Goal: Information Seeking & Learning: Find specific fact

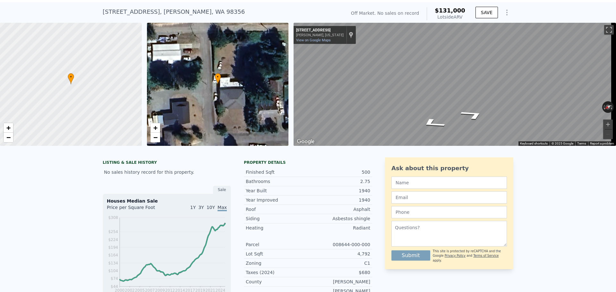
scroll to position [2, 0]
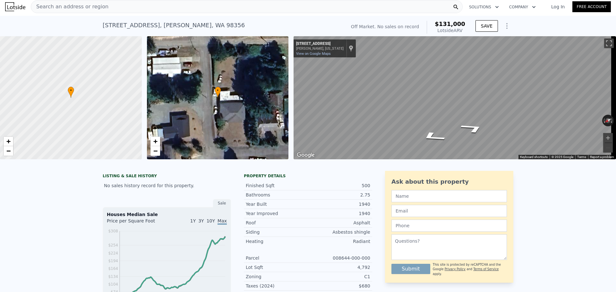
click at [136, 9] on div "Search an address or region" at bounding box center [247, 6] width 432 height 13
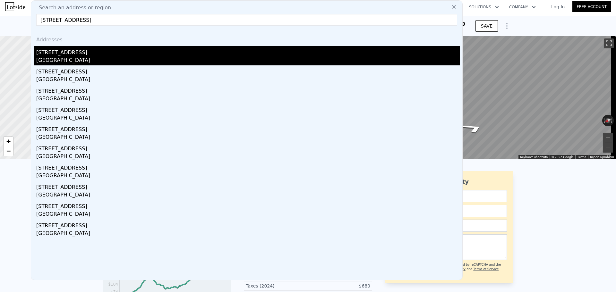
type input "[STREET_ADDRESS]"
click at [168, 50] on div "[STREET_ADDRESS]" at bounding box center [247, 51] width 423 height 10
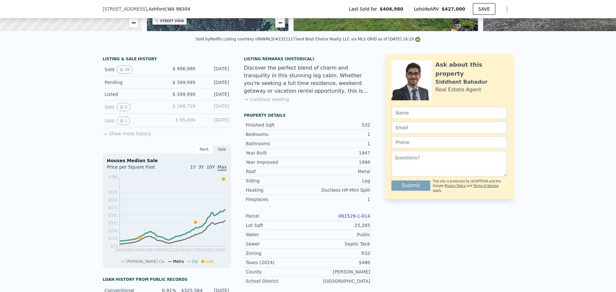
scroll to position [160, 0]
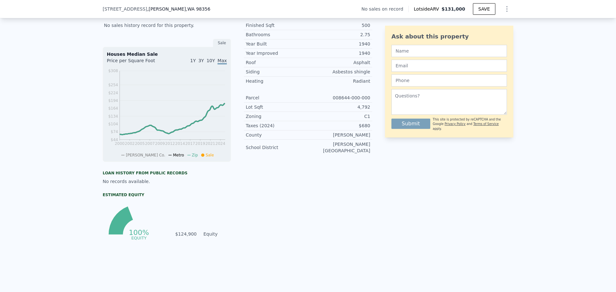
type input "512"
type input "1023224"
type input "$ 131,000"
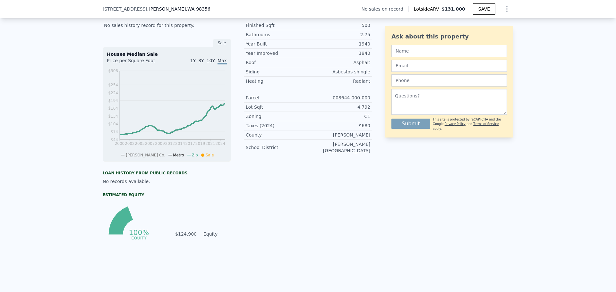
type input "$ 30,004"
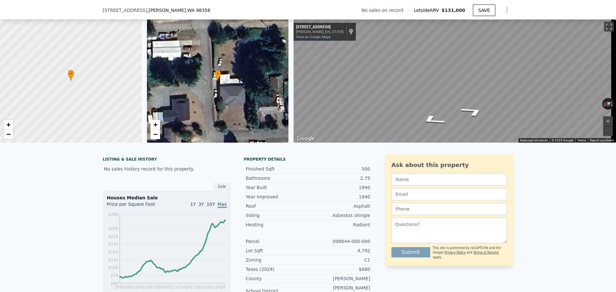
scroll to position [62, 0]
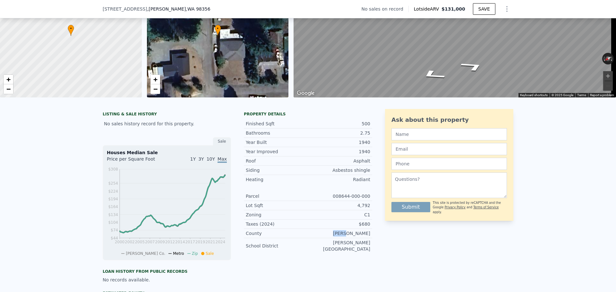
drag, startPoint x: 373, startPoint y: 239, endPoint x: 355, endPoint y: 242, distance: 18.6
click at [355, 242] on div "LISTING & SALE HISTORY No sales history record for this property. Sale Houses M…" at bounding box center [308, 237] width 410 height 256
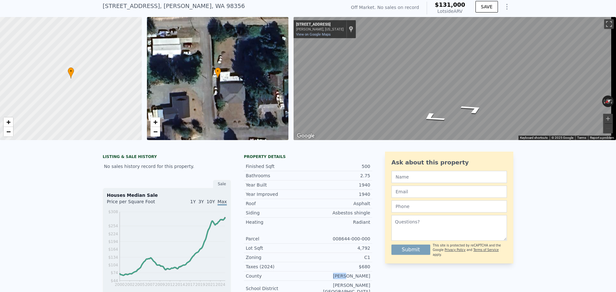
scroll to position [2, 0]
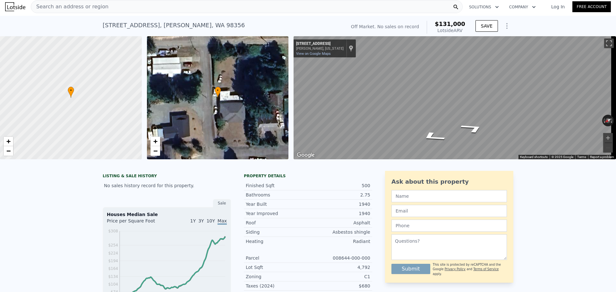
click at [181, 10] on div "Search an address or region" at bounding box center [247, 6] width 432 height 13
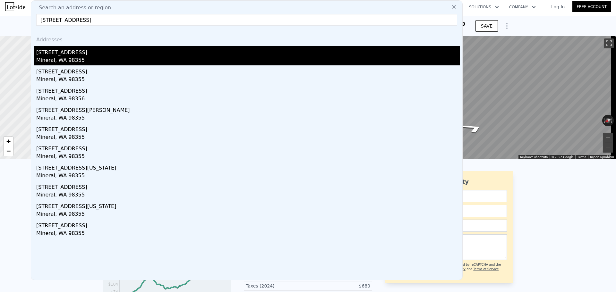
type input "[STREET_ADDRESS]"
click at [129, 52] on div "[STREET_ADDRESS]" at bounding box center [247, 51] width 423 height 10
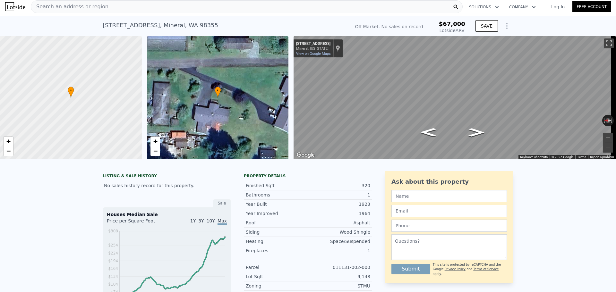
click at [172, 8] on div "Search an address or region" at bounding box center [247, 6] width 432 height 13
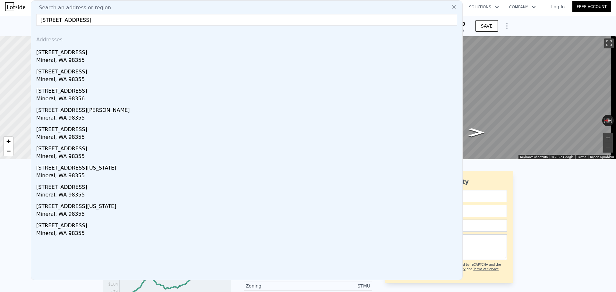
click at [80, 20] on input "[STREET_ADDRESS]" at bounding box center [246, 20] width 421 height 12
click at [97, 20] on input "[STREET_ADDRESS]" at bounding box center [246, 20] width 421 height 12
click at [127, 21] on input "[STREET_ADDRESS]" at bounding box center [246, 20] width 421 height 12
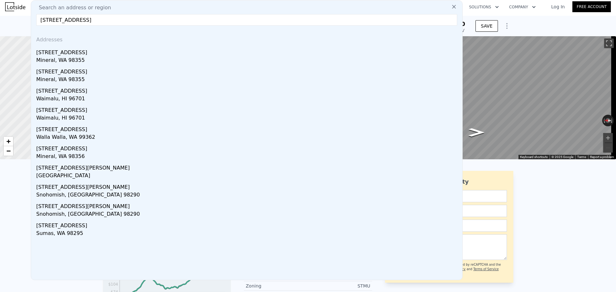
click at [83, 19] on input "[STREET_ADDRESS]" at bounding box center [246, 20] width 421 height 12
click at [82, 19] on input "[STREET_ADDRESS]" at bounding box center [246, 20] width 421 height 12
type input "[STREET_ADDRESS][PERSON_NAME]"
drag, startPoint x: 108, startPoint y: 21, endPoint x: 26, endPoint y: 20, distance: 81.4
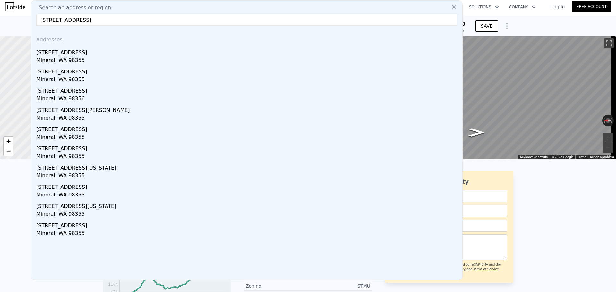
click at [83, 20] on input "[STREET_ADDRESS]" at bounding box center [246, 20] width 421 height 12
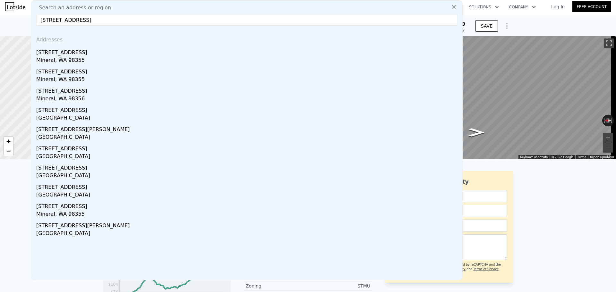
click at [67, 22] on input "[STREET_ADDRESS]" at bounding box center [246, 20] width 421 height 12
type input "[STREET_ADDRESS]"
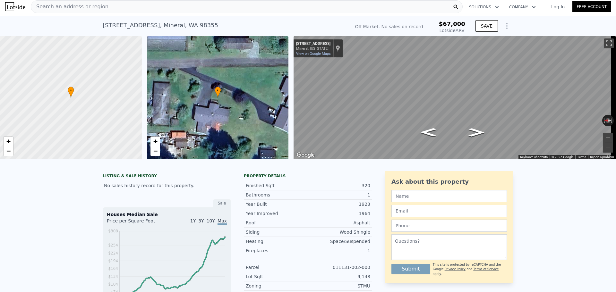
click at [24, 32] on div "[STREET_ADDRESS] No sales on record (~ARV $67k ) Off Market. No sales on record…" at bounding box center [308, 26] width 616 height 21
click at [156, 7] on div "Search an address or region" at bounding box center [247, 6] width 432 height 13
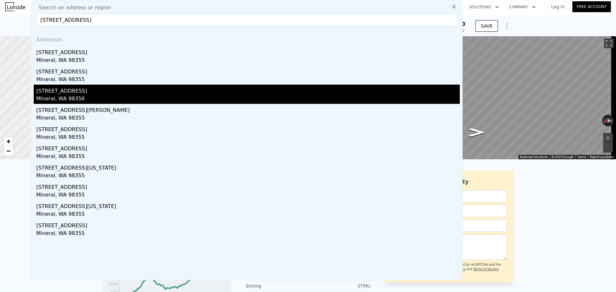
type input "[STREET_ADDRESS]"
click at [80, 97] on div "Mineral, WA 98356" at bounding box center [247, 99] width 423 height 9
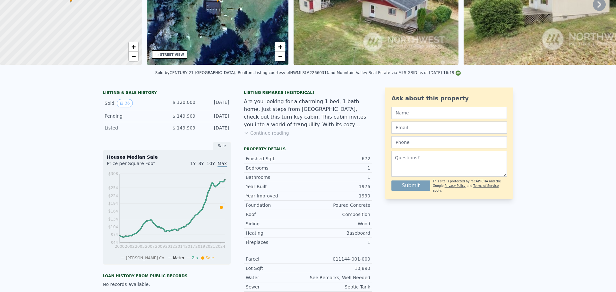
scroll to position [2, 0]
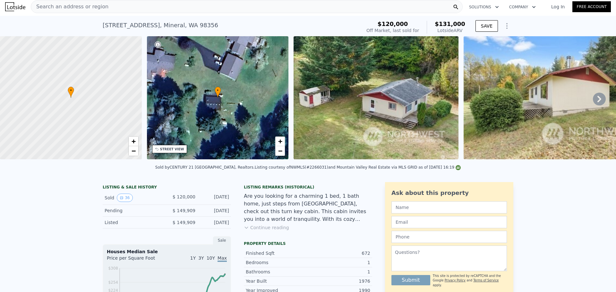
click at [115, 4] on div "Search an address or region" at bounding box center [247, 6] width 432 height 13
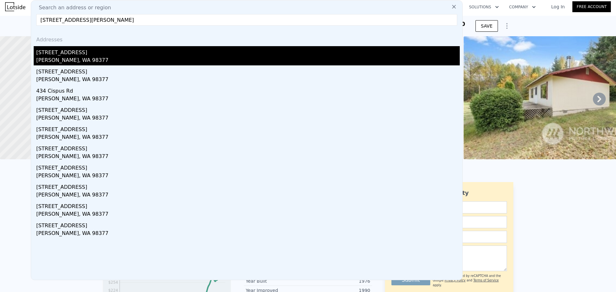
type input "[STREET_ADDRESS][PERSON_NAME]"
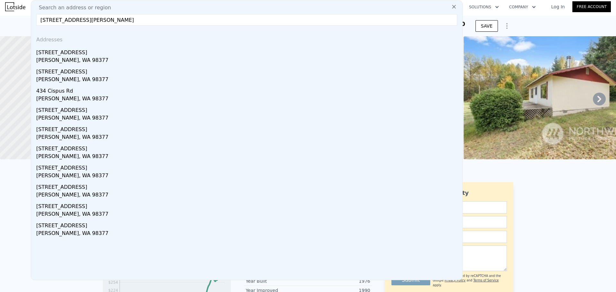
click at [121, 48] on div "[STREET_ADDRESS]" at bounding box center [247, 51] width 423 height 10
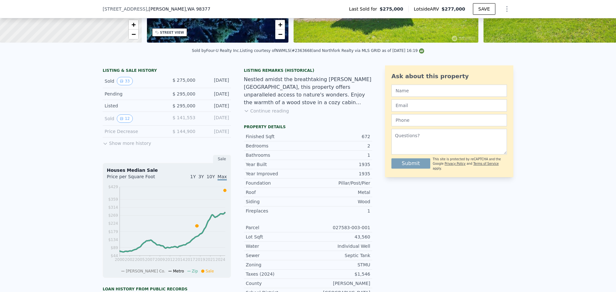
scroll to position [128, 0]
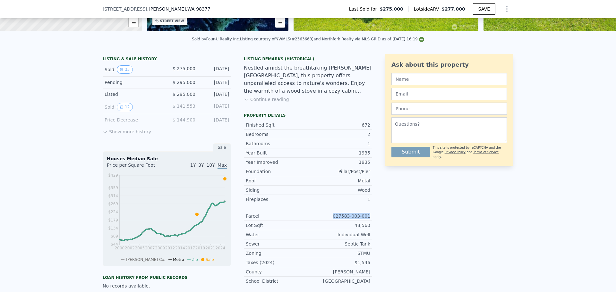
drag, startPoint x: 336, startPoint y: 221, endPoint x: 383, endPoint y: 223, distance: 47.5
click at [383, 223] on div "LISTING & SALE HISTORY Sold 33 $ 275,000 [DATE] Pending $ 295,000 [DATE] Listed…" at bounding box center [308, 212] width 410 height 317
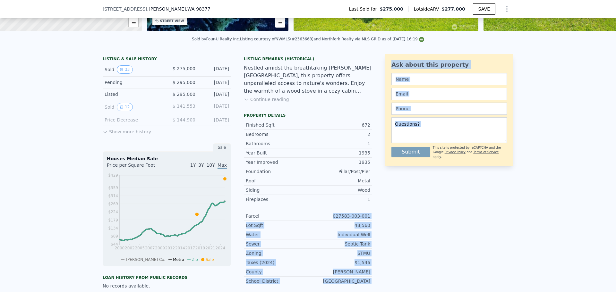
drag, startPoint x: 391, startPoint y: 218, endPoint x: 373, endPoint y: 217, distance: 17.7
click at [390, 218] on div "Ask about this property Submit This site is protected by reCAPTCHA and the Goog…" at bounding box center [449, 212] width 128 height 317
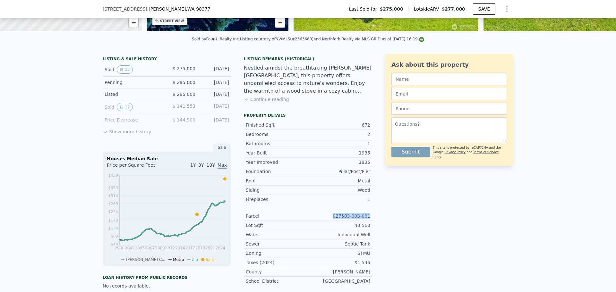
click at [369, 220] on div "LISTING & SALE HISTORY Sold 33 $ 275,000 [DATE] Pending $ 295,000 [DATE] Listed…" at bounding box center [308, 212] width 410 height 317
drag, startPoint x: 369, startPoint y: 220, endPoint x: 364, endPoint y: 221, distance: 5.1
click at [364, 221] on div "Parcel 027583-003-001" at bounding box center [308, 216] width 128 height 9
click at [368, 221] on div "Parcel 027583-003-001" at bounding box center [308, 216] width 128 height 9
copy div "027583-003-001"
